Goal: Transaction & Acquisition: Subscribe to service/newsletter

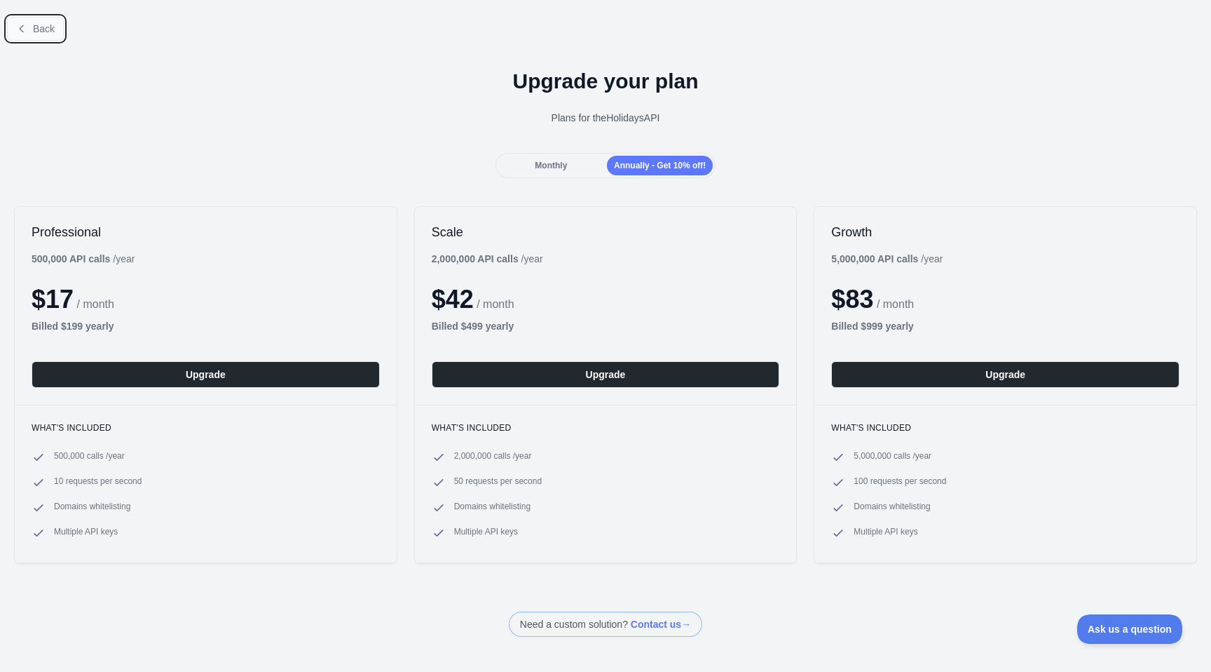
click at [37, 25] on span "Back" at bounding box center [44, 28] width 22 height 11
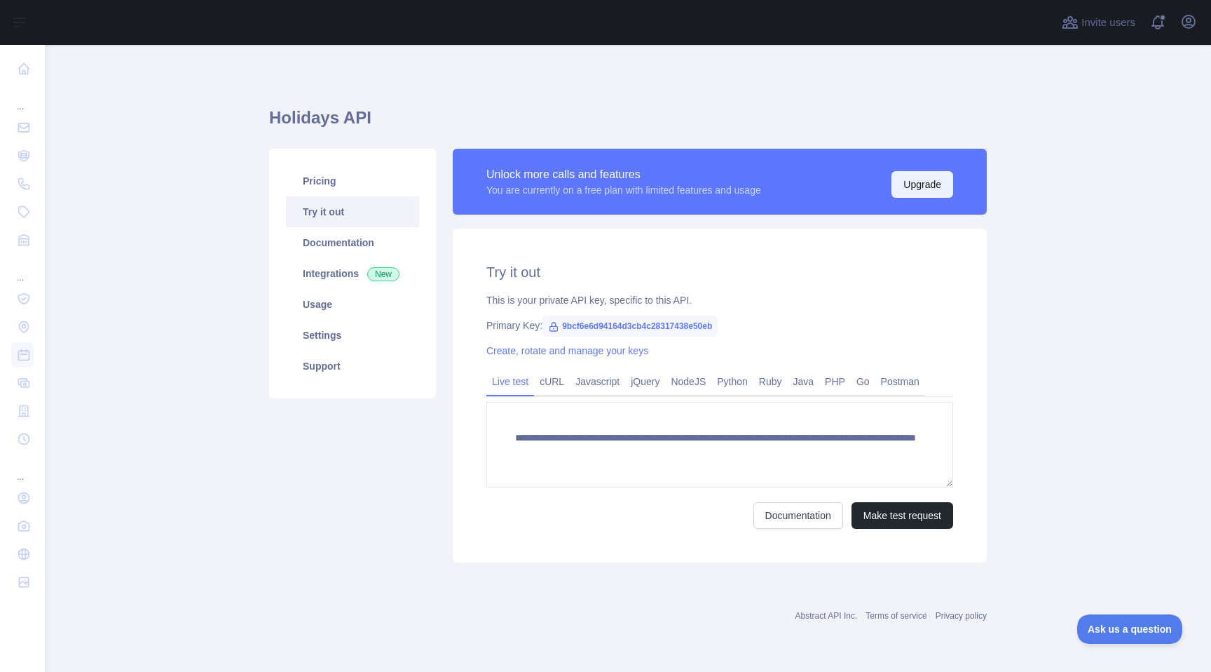
click at [918, 189] on button "Upgrade" at bounding box center [923, 184] width 62 height 27
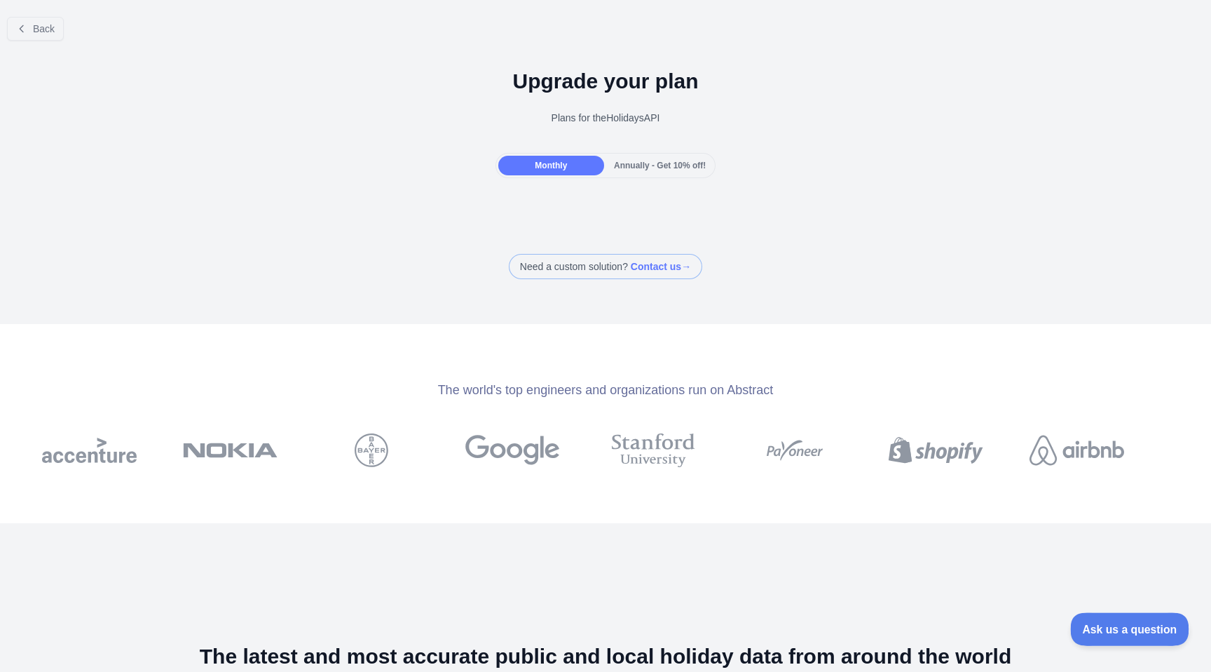
click at [1104, 624] on span "Ask us a question" at bounding box center [1122, 627] width 105 height 10
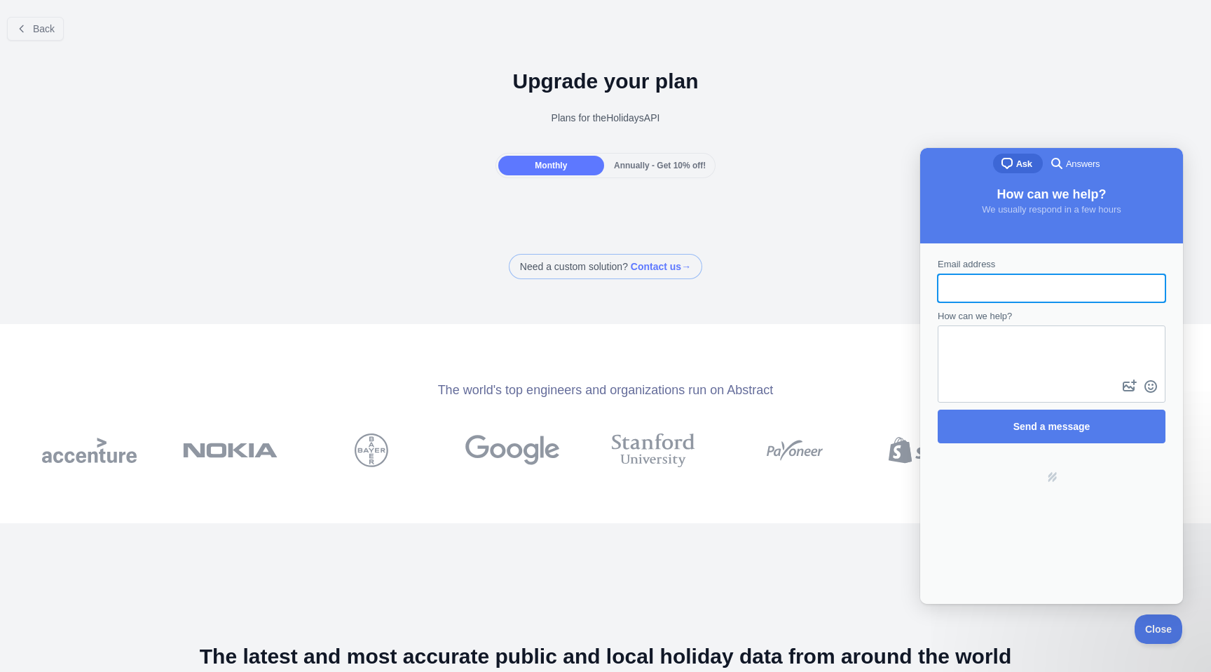
click at [828, 226] on div "Back Upgrade your plan Plans for the Holidays API Monthly Annually - Get 10% of…" at bounding box center [605, 142] width 1211 height 273
click at [690, 167] on span "Annually - Get 10% off!" at bounding box center [660, 166] width 92 height 10
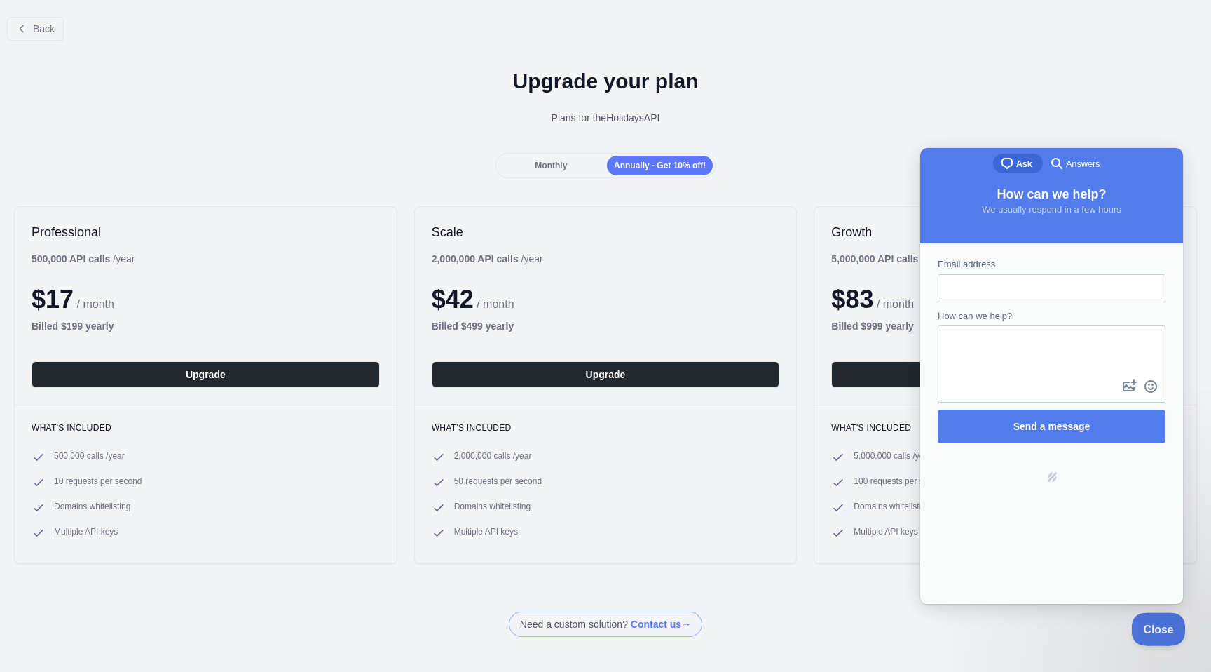
click at [1150, 629] on span "Close" at bounding box center [1155, 627] width 48 height 10
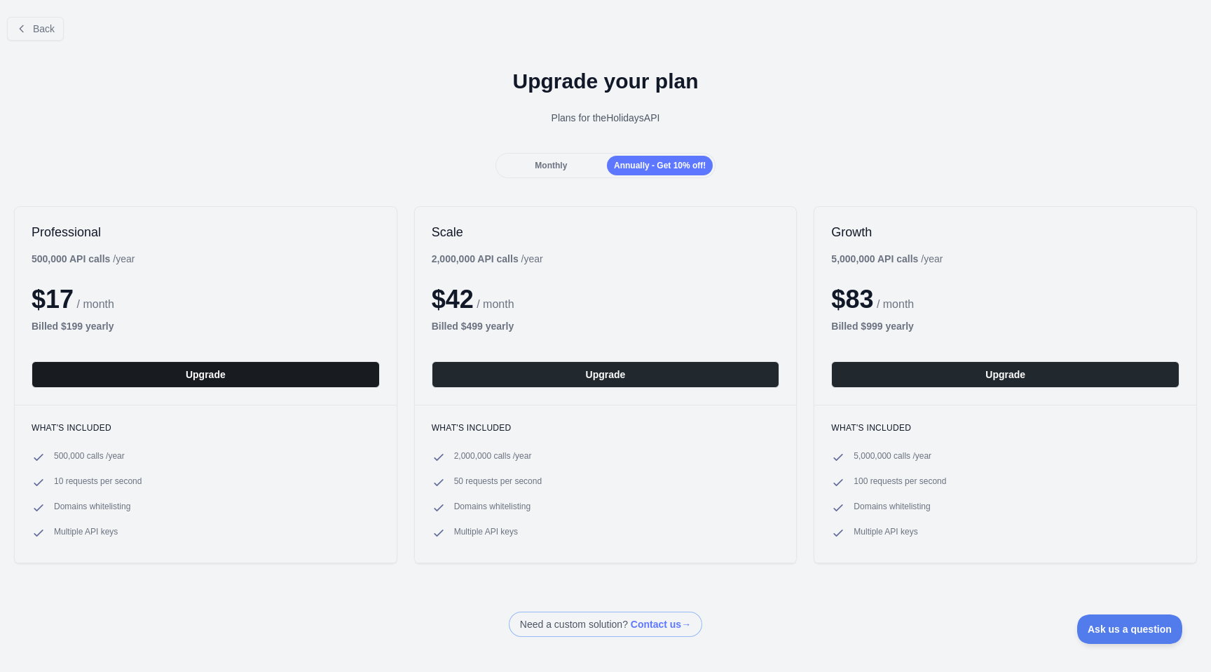
click at [201, 367] on button "Upgrade" at bounding box center [206, 374] width 348 height 27
